Goal: Information Seeking & Learning: Learn about a topic

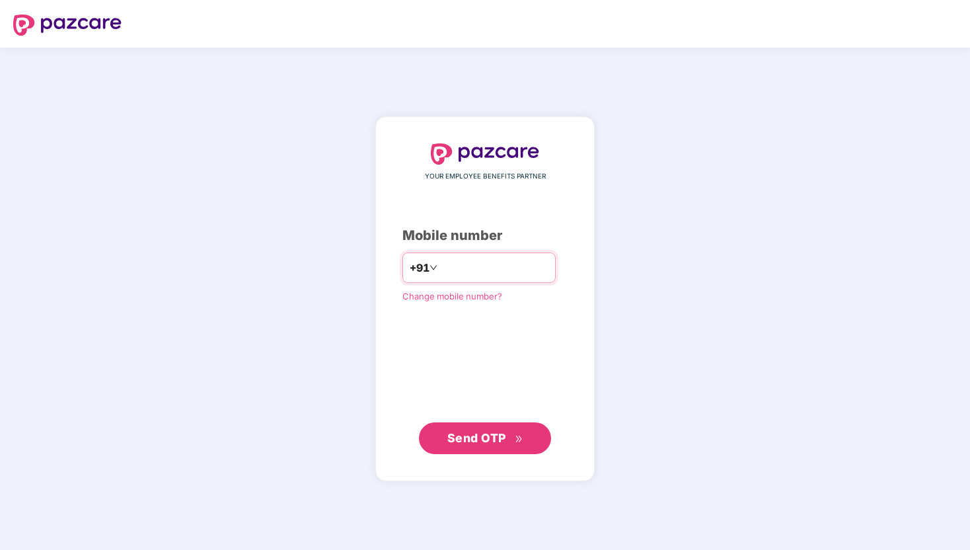
click at [451, 262] on input "number" at bounding box center [494, 267] width 108 height 21
type input "**********"
click at [493, 433] on span "Send OTP" at bounding box center [476, 438] width 59 height 14
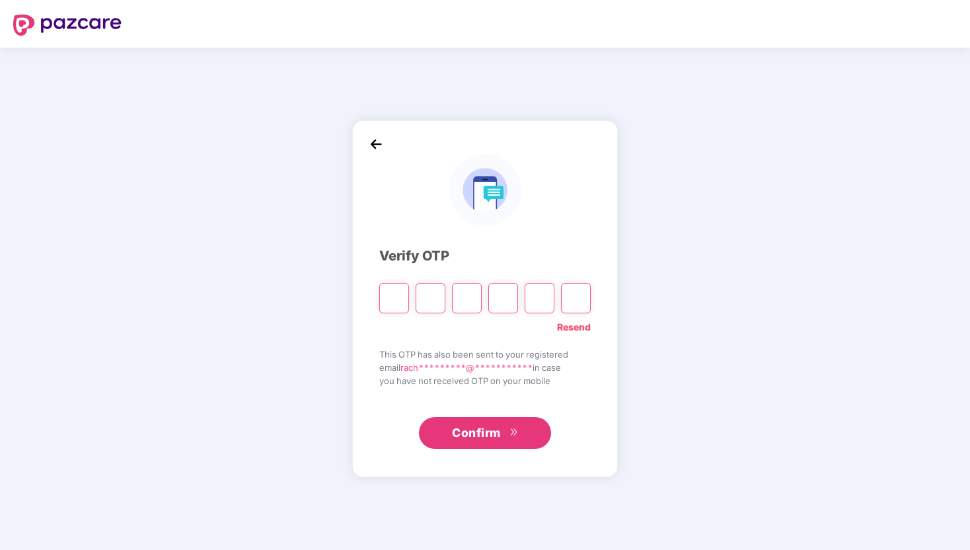
type input "*"
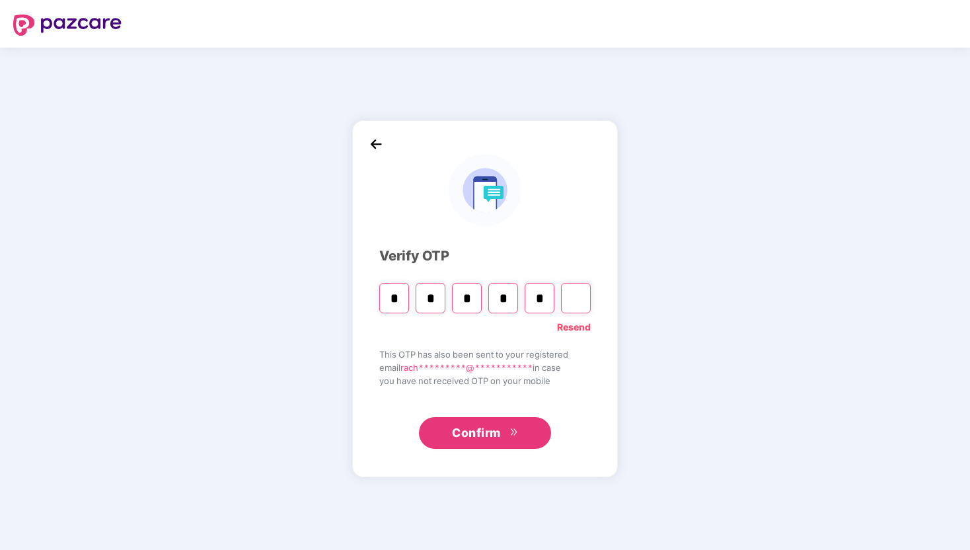
type input "*"
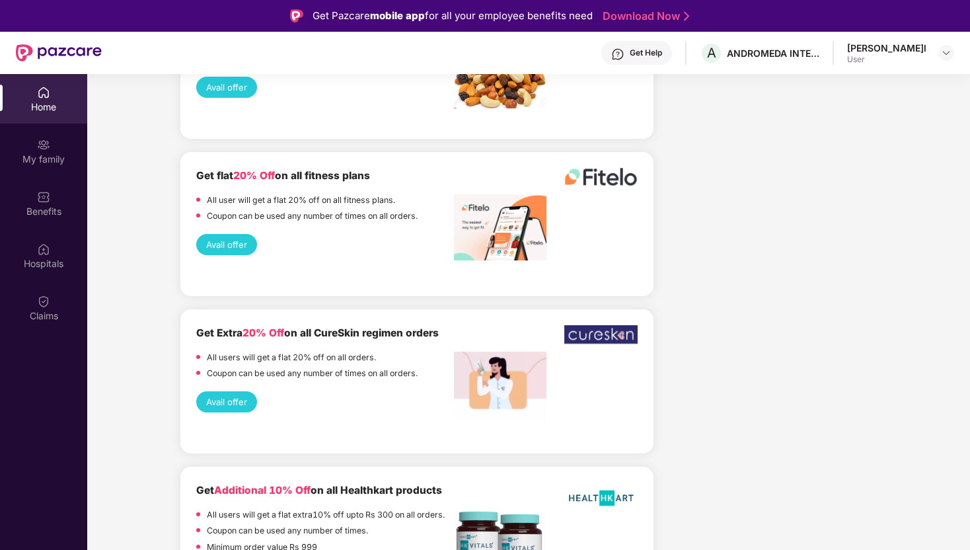
scroll to position [74, 0]
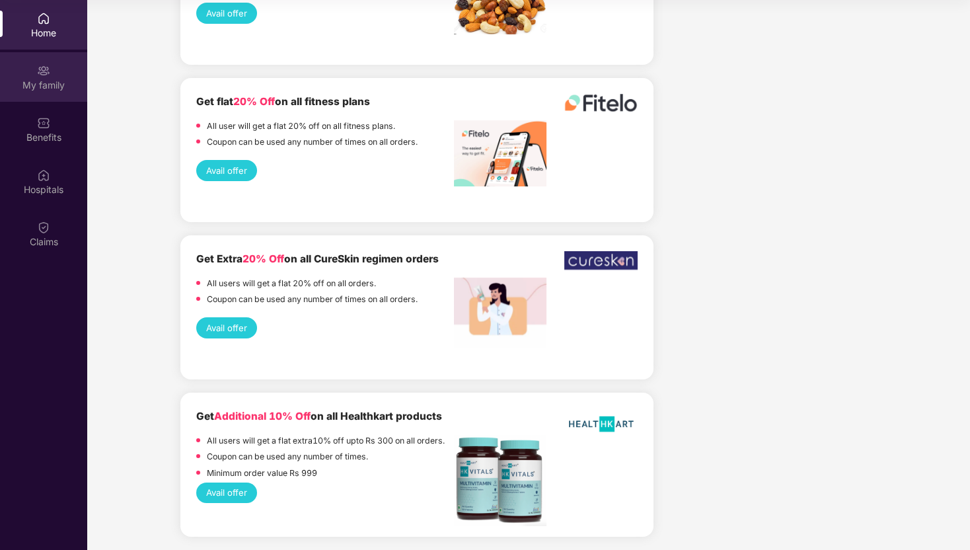
click at [66, 76] on div "My family" at bounding box center [43, 77] width 87 height 50
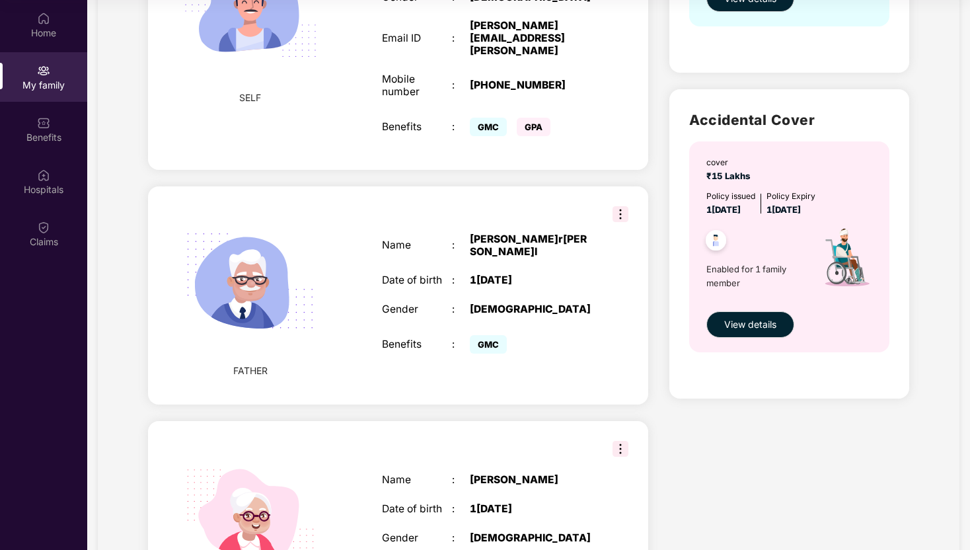
scroll to position [411, 0]
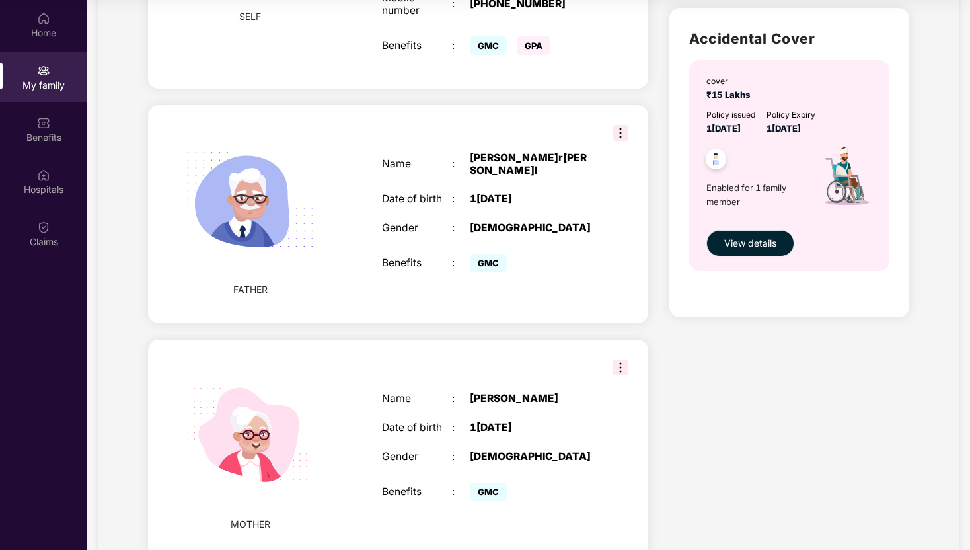
click at [752, 237] on span "View details" at bounding box center [750, 243] width 52 height 15
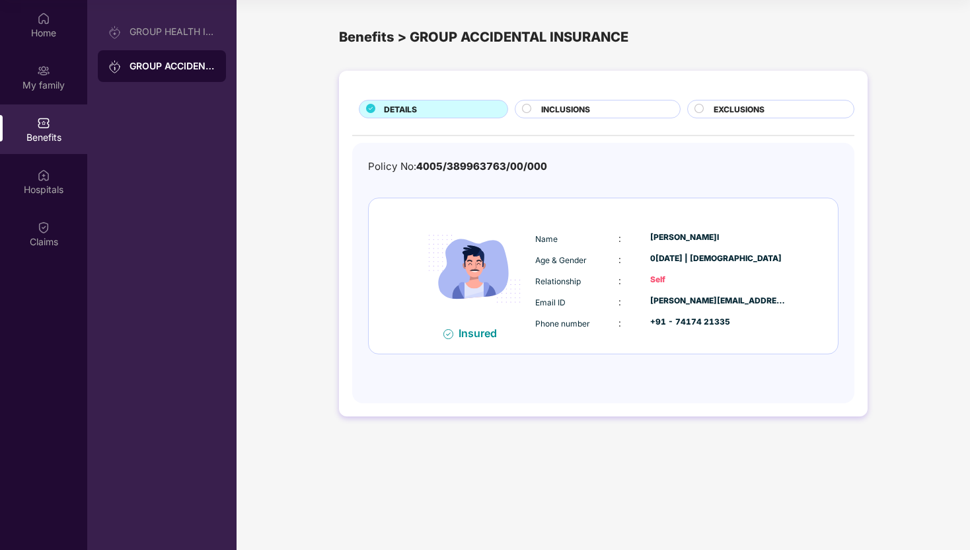
click at [593, 104] on div "INCLUSIONS" at bounding box center [603, 110] width 138 height 15
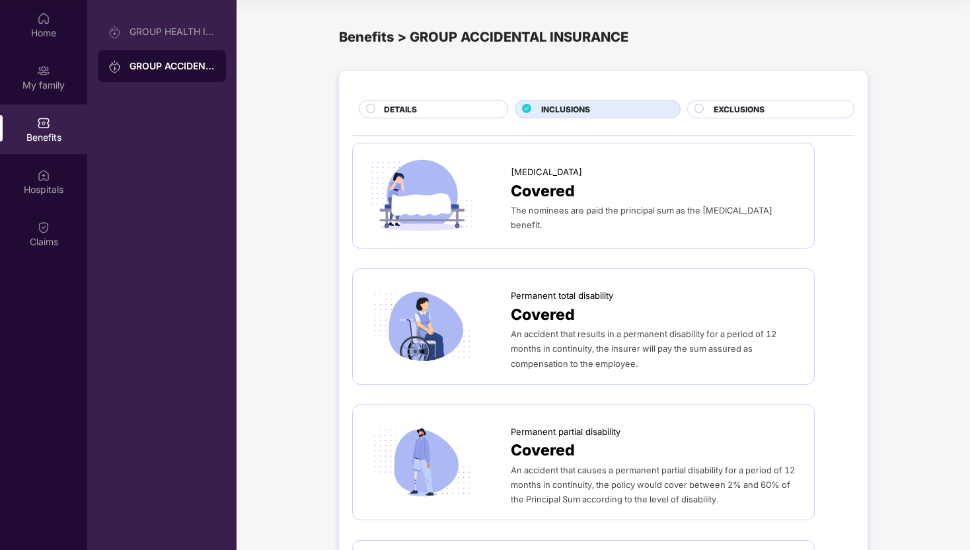
click at [787, 112] on div "EXCLUSIONS" at bounding box center [777, 110] width 140 height 15
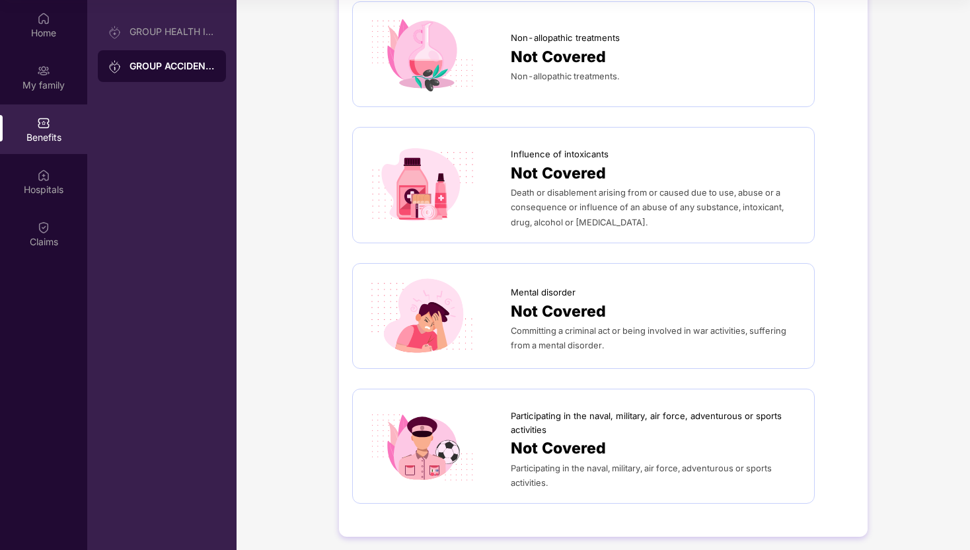
scroll to position [660, 0]
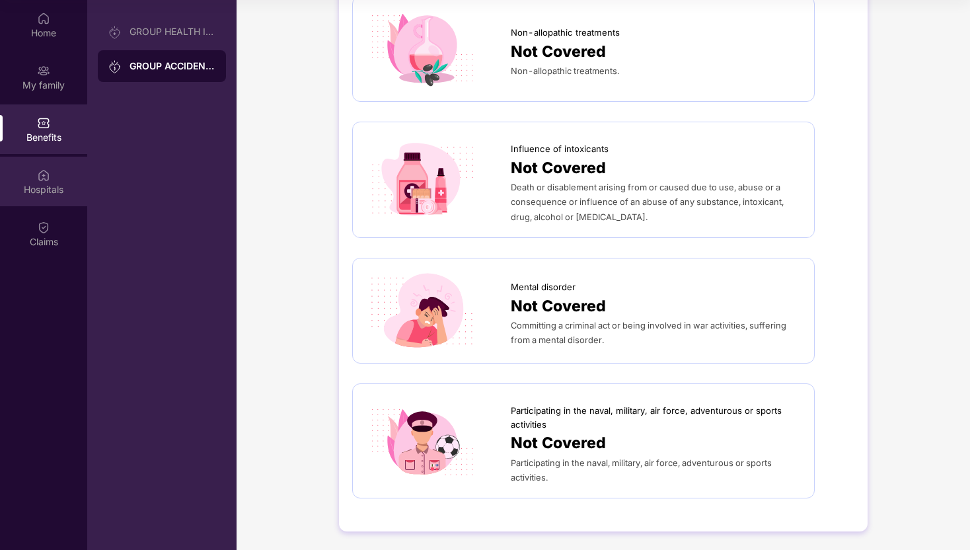
click at [61, 189] on div "Hospitals" at bounding box center [43, 189] width 87 height 13
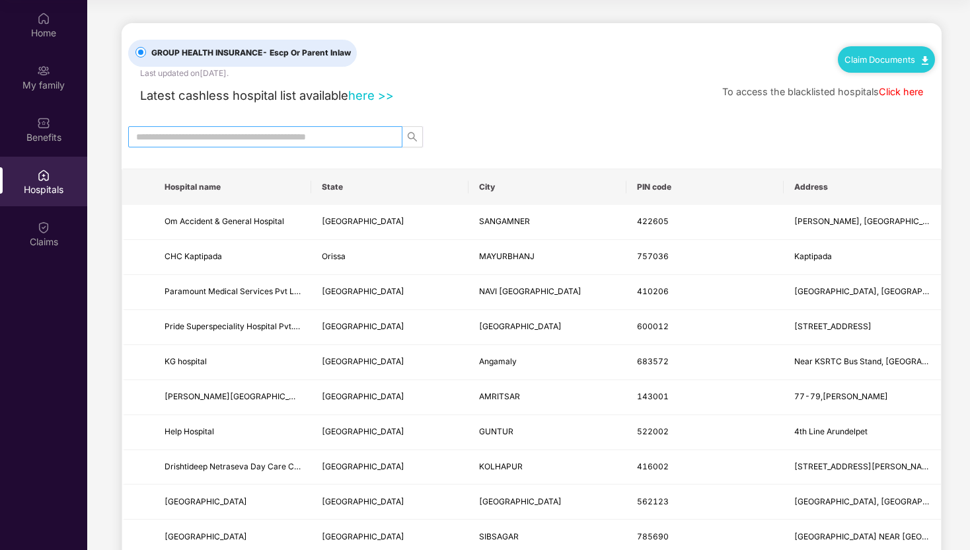
click at [303, 141] on input "text" at bounding box center [260, 136] width 248 height 15
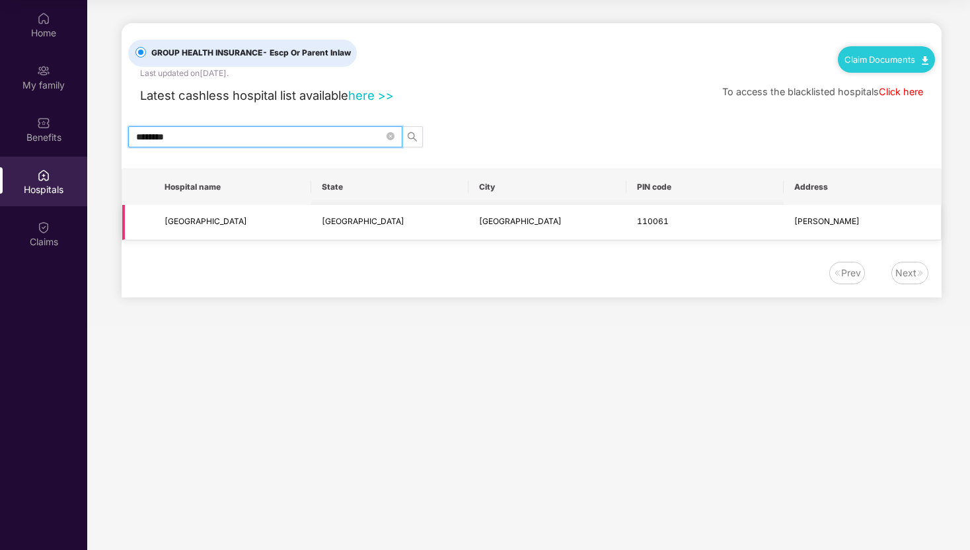
type input "********"
click at [791, 231] on td "[PERSON_NAME]" at bounding box center [861, 222] width 157 height 35
click at [219, 217] on span "[GEOGRAPHIC_DATA]" at bounding box center [205, 221] width 83 height 10
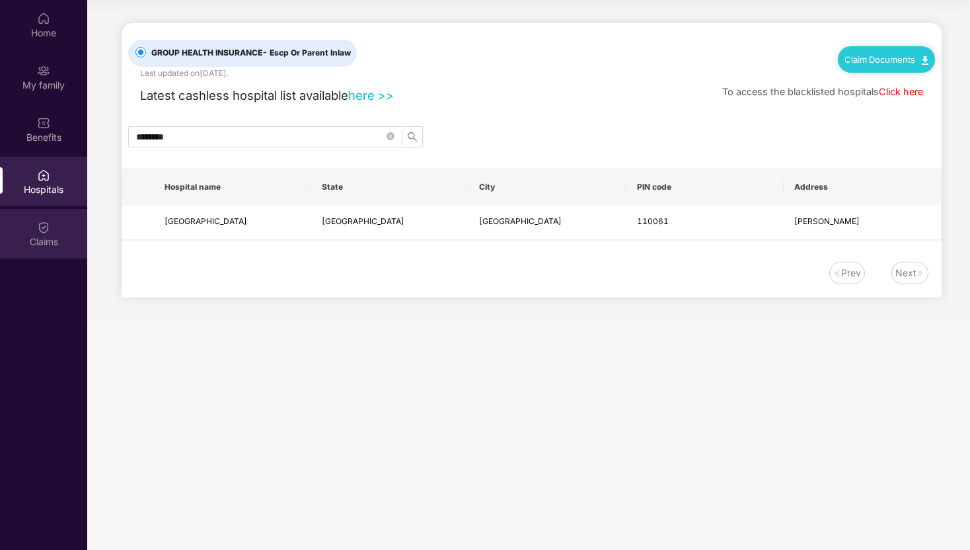
click at [54, 215] on div "Claims" at bounding box center [43, 234] width 87 height 50
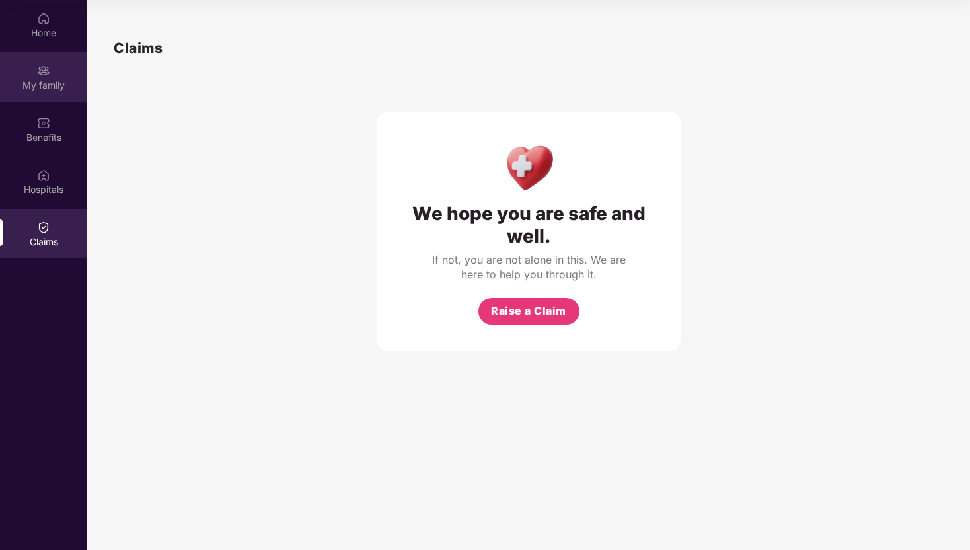
click at [61, 95] on div "My family" at bounding box center [43, 77] width 87 height 50
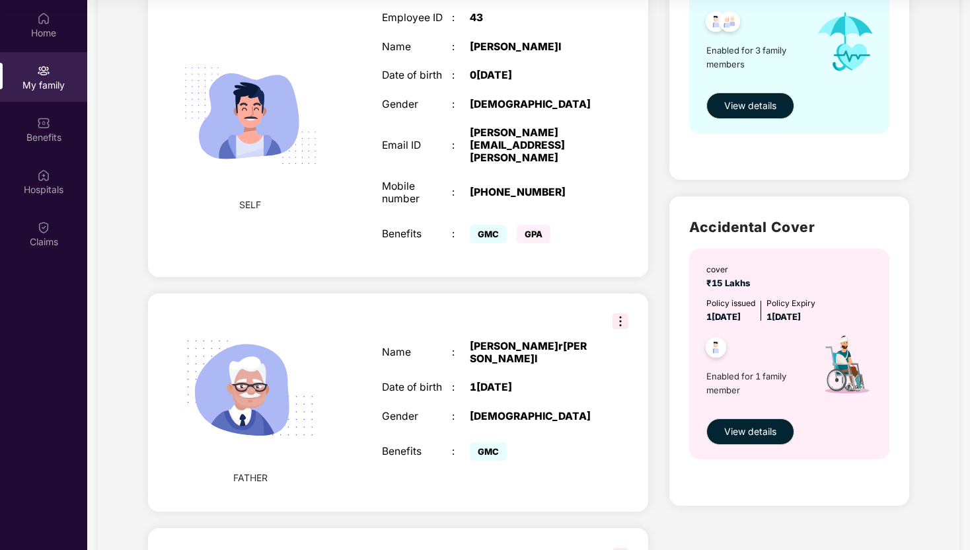
scroll to position [199, 0]
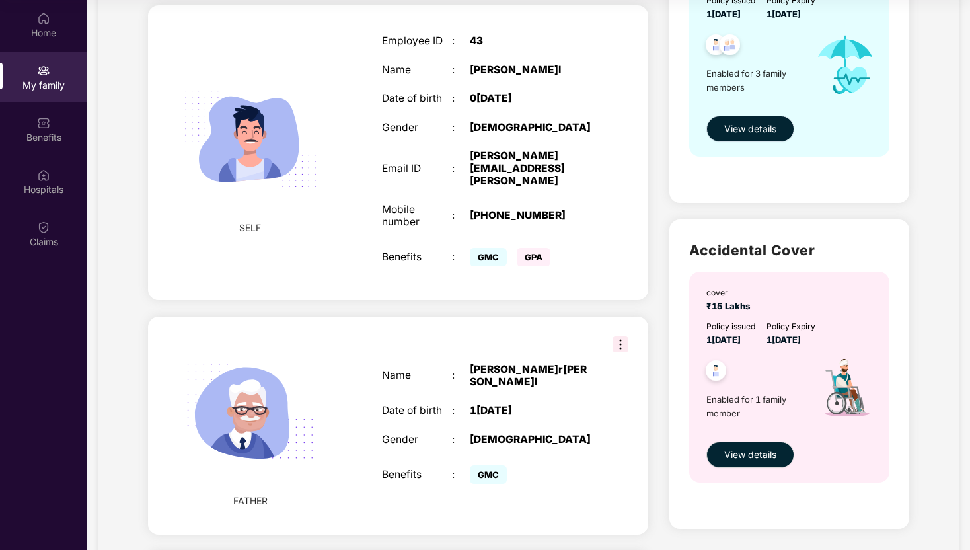
click at [744, 131] on span "View details" at bounding box center [750, 129] width 52 height 15
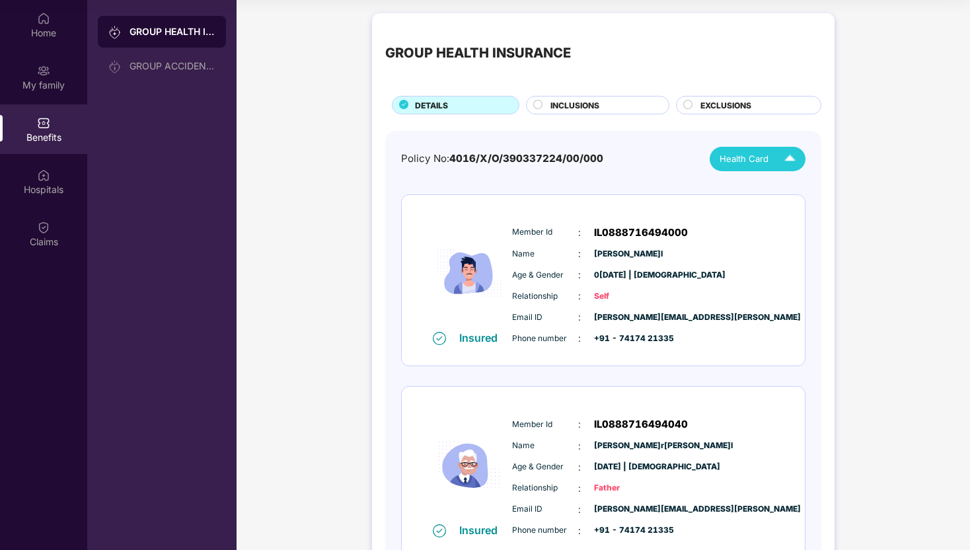
click at [748, 154] on span "Health Card" at bounding box center [743, 159] width 49 height 14
click at [918, 351] on div "GROUP HEALTH INSURANCE DETAILS INCLUSIONS EXCLUSIONS Policy No: 4016/X/O/390337…" at bounding box center [602, 419] width 733 height 825
click at [623, 97] on div "INCLUSIONS" at bounding box center [597, 105] width 143 height 18
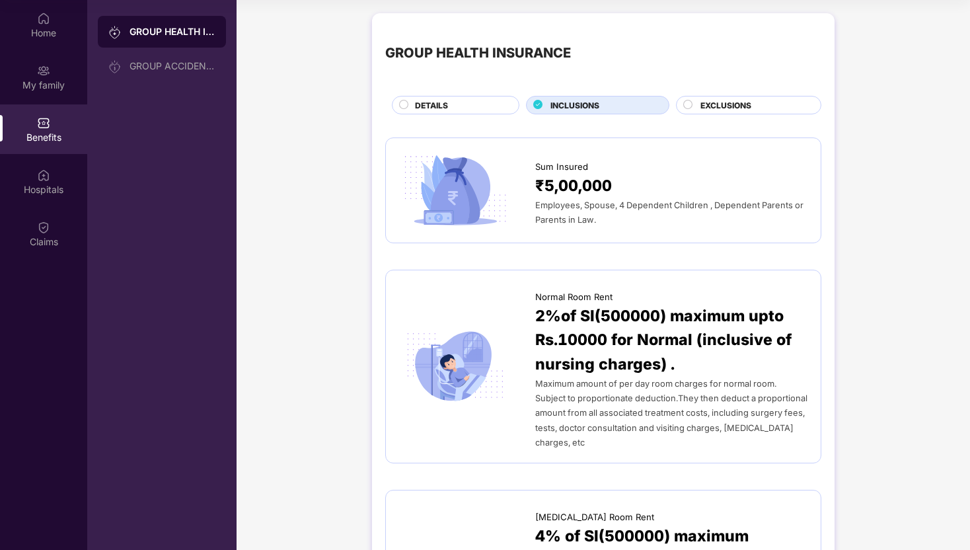
click at [744, 108] on span "EXCLUSIONS" at bounding box center [725, 105] width 51 height 13
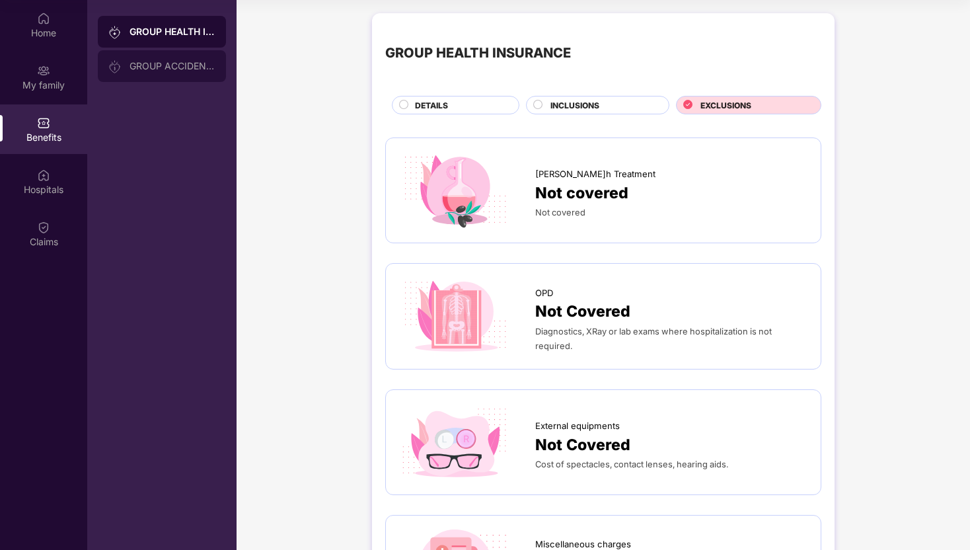
click at [178, 65] on div "GROUP ACCIDENTAL INSURANCE" at bounding box center [172, 66] width 86 height 11
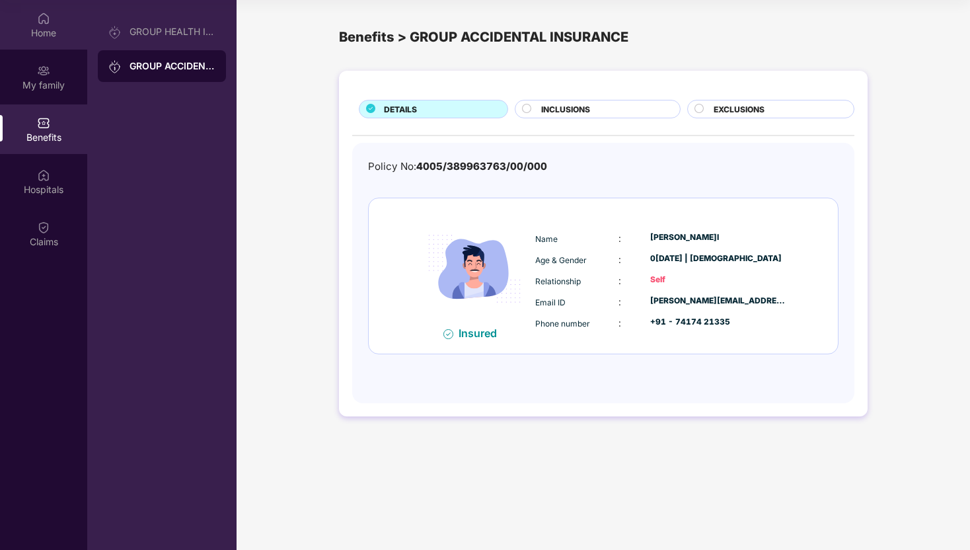
click at [41, 36] on div "Home" at bounding box center [43, 32] width 87 height 13
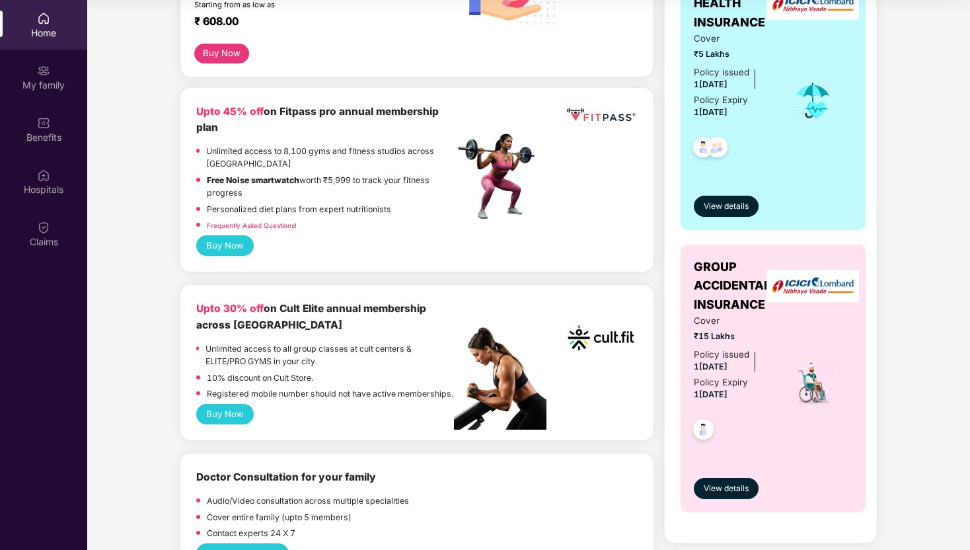
scroll to position [474, 0]
